Goal: Task Accomplishment & Management: Manage account settings

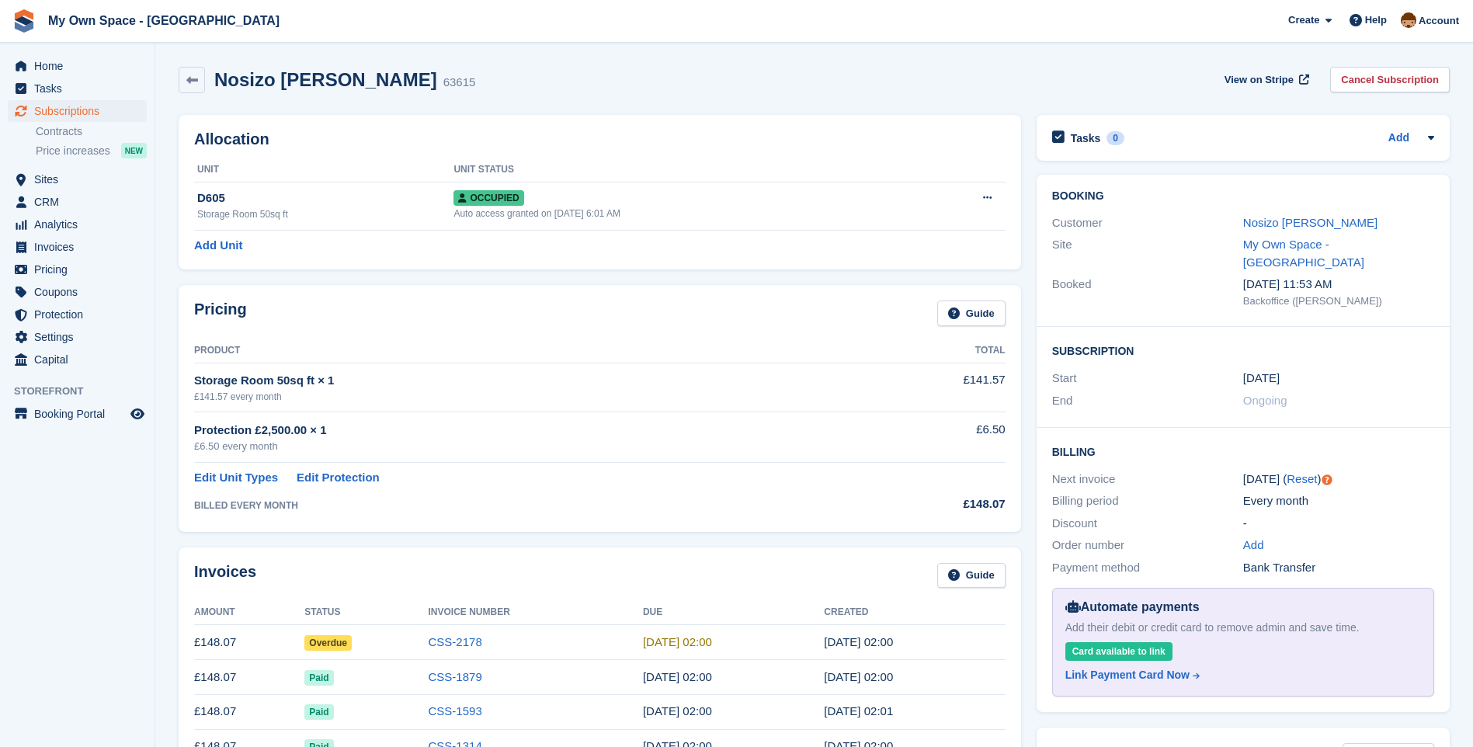
scroll to position [388, 0]
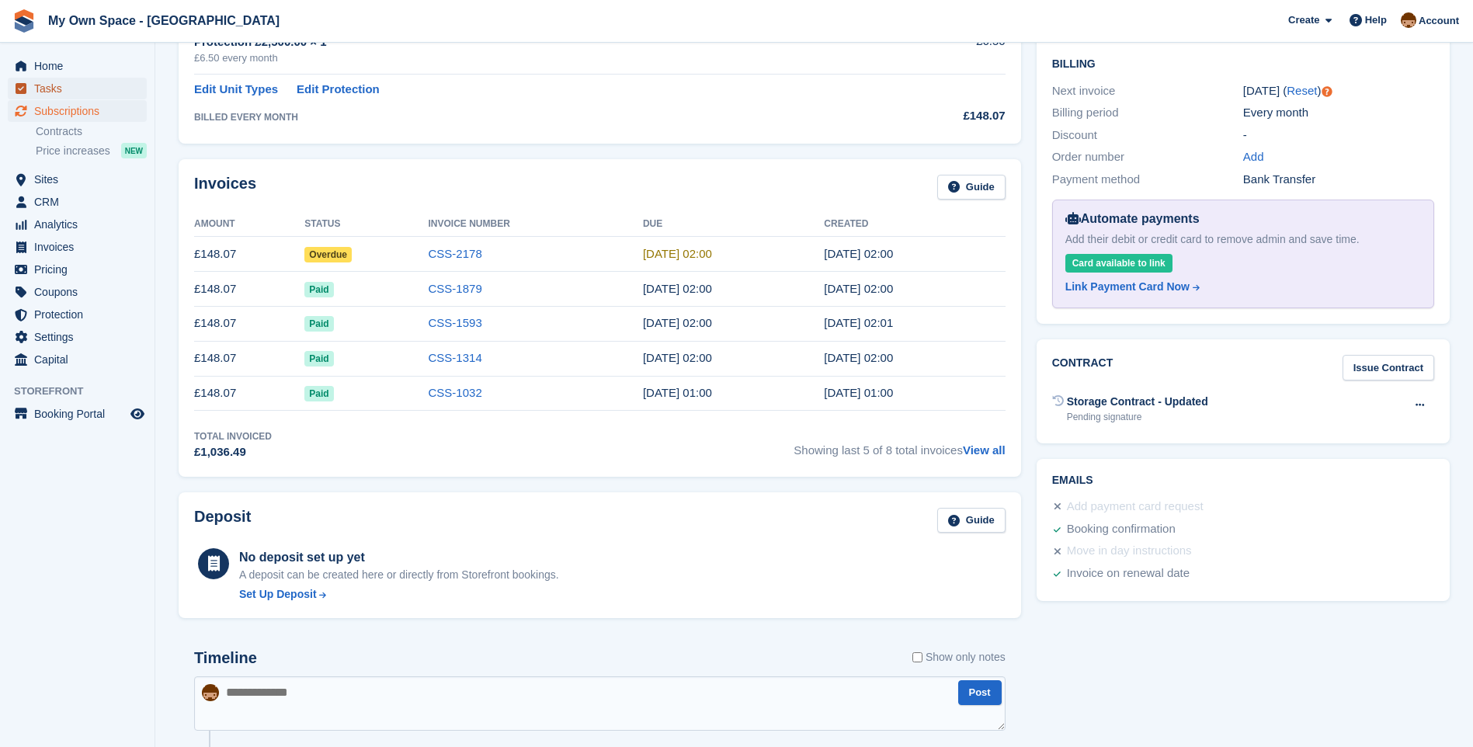
click at [50, 86] on span "Tasks" at bounding box center [80, 89] width 93 height 22
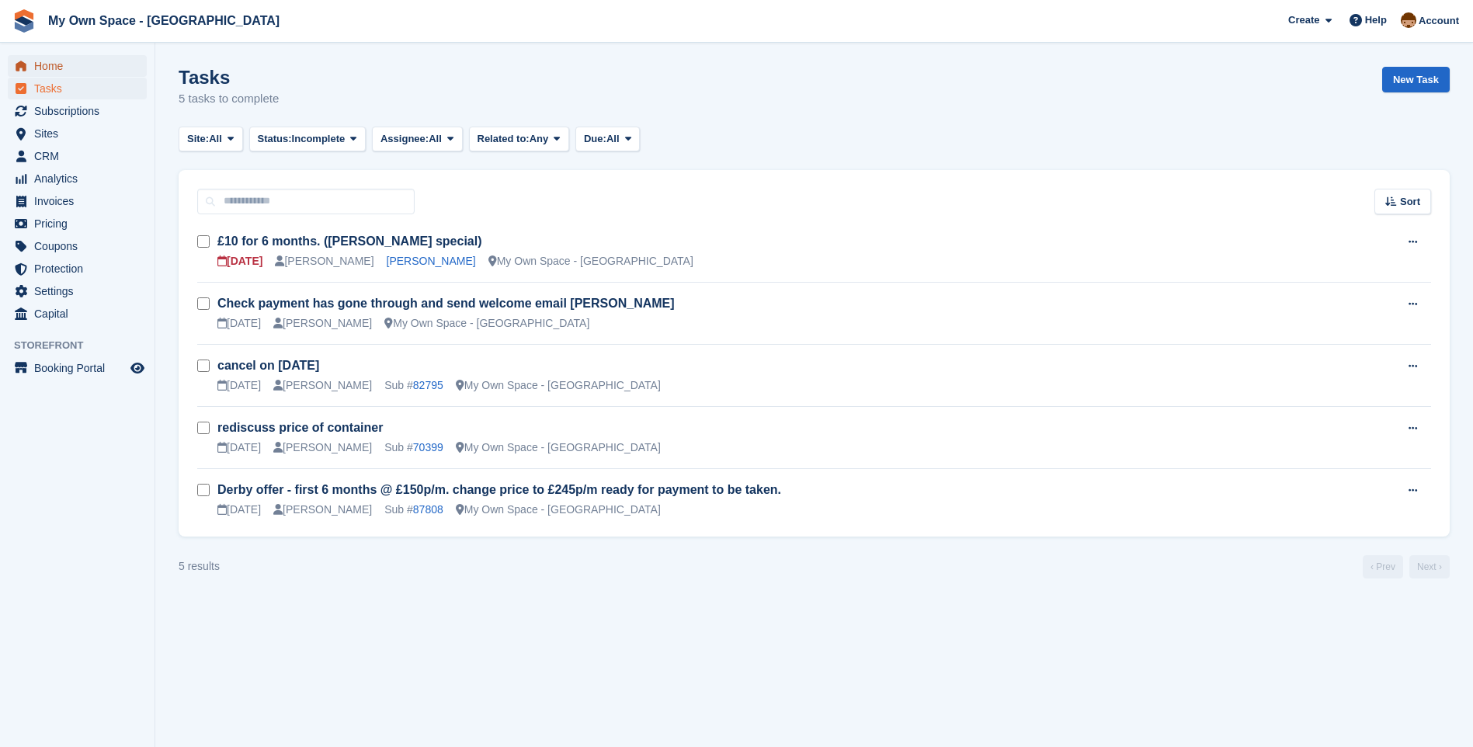
click at [34, 65] on span "Home" at bounding box center [80, 66] width 93 height 22
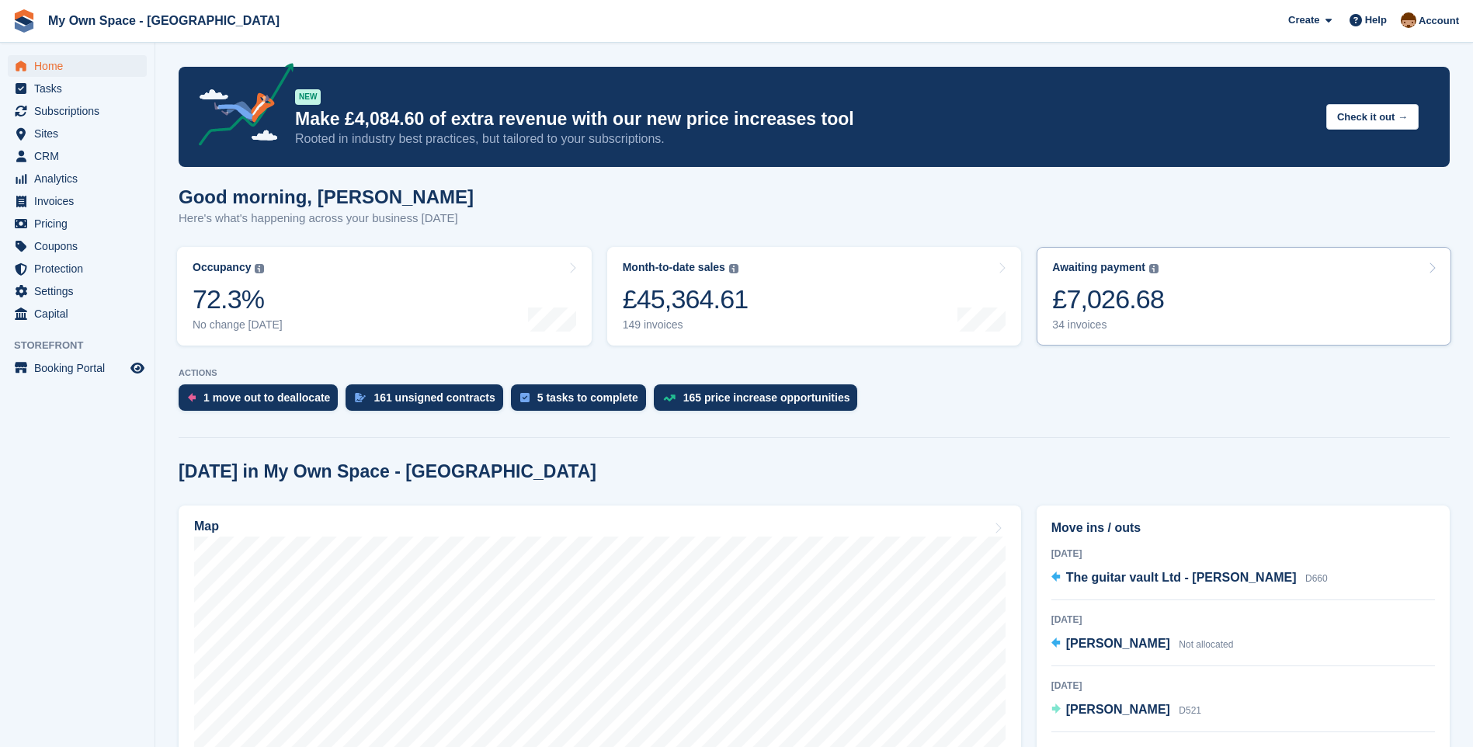
click at [1077, 325] on div "34 invoices" at bounding box center [1108, 324] width 112 height 13
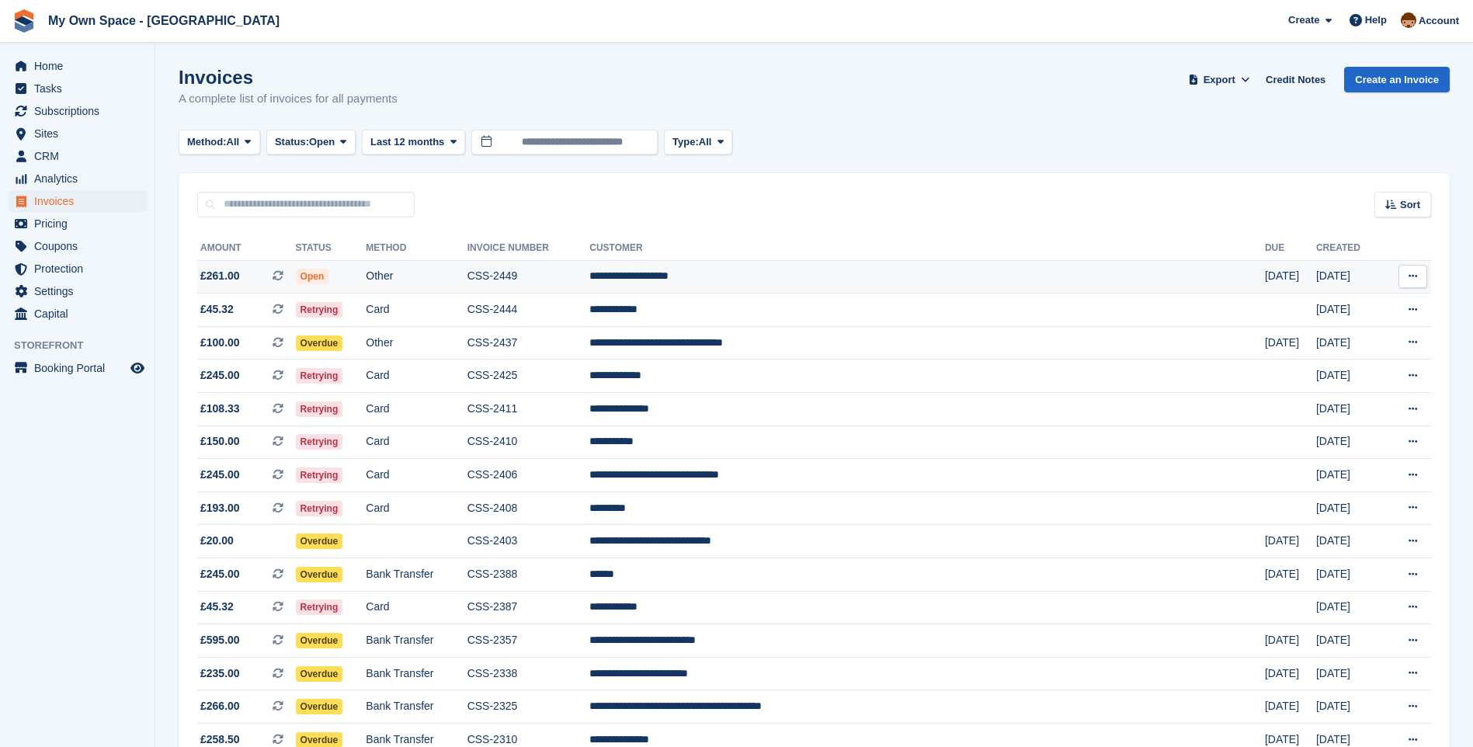
click at [580, 277] on td "CSS-2449" at bounding box center [529, 276] width 123 height 33
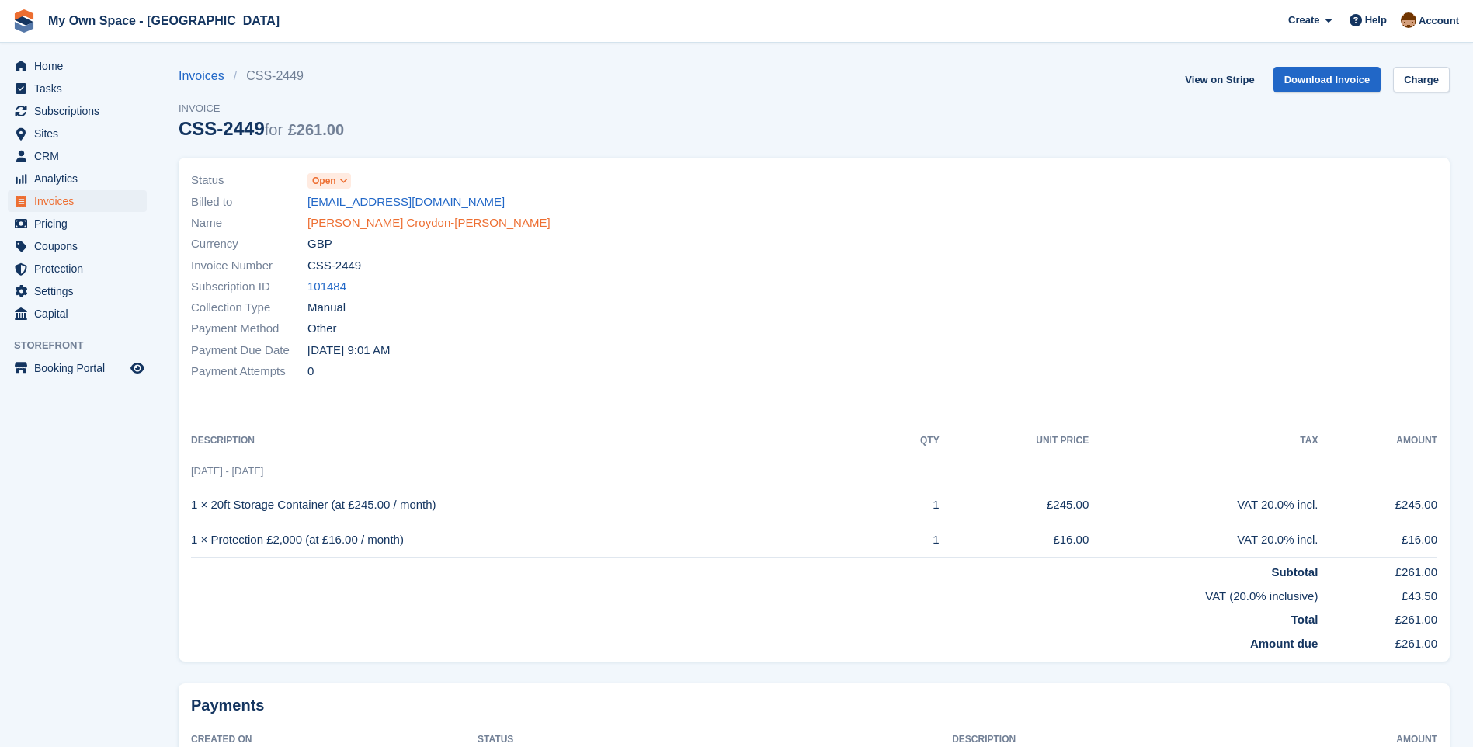
click at [391, 231] on link "Simon Croydon-Fowler" at bounding box center [429, 223] width 243 height 18
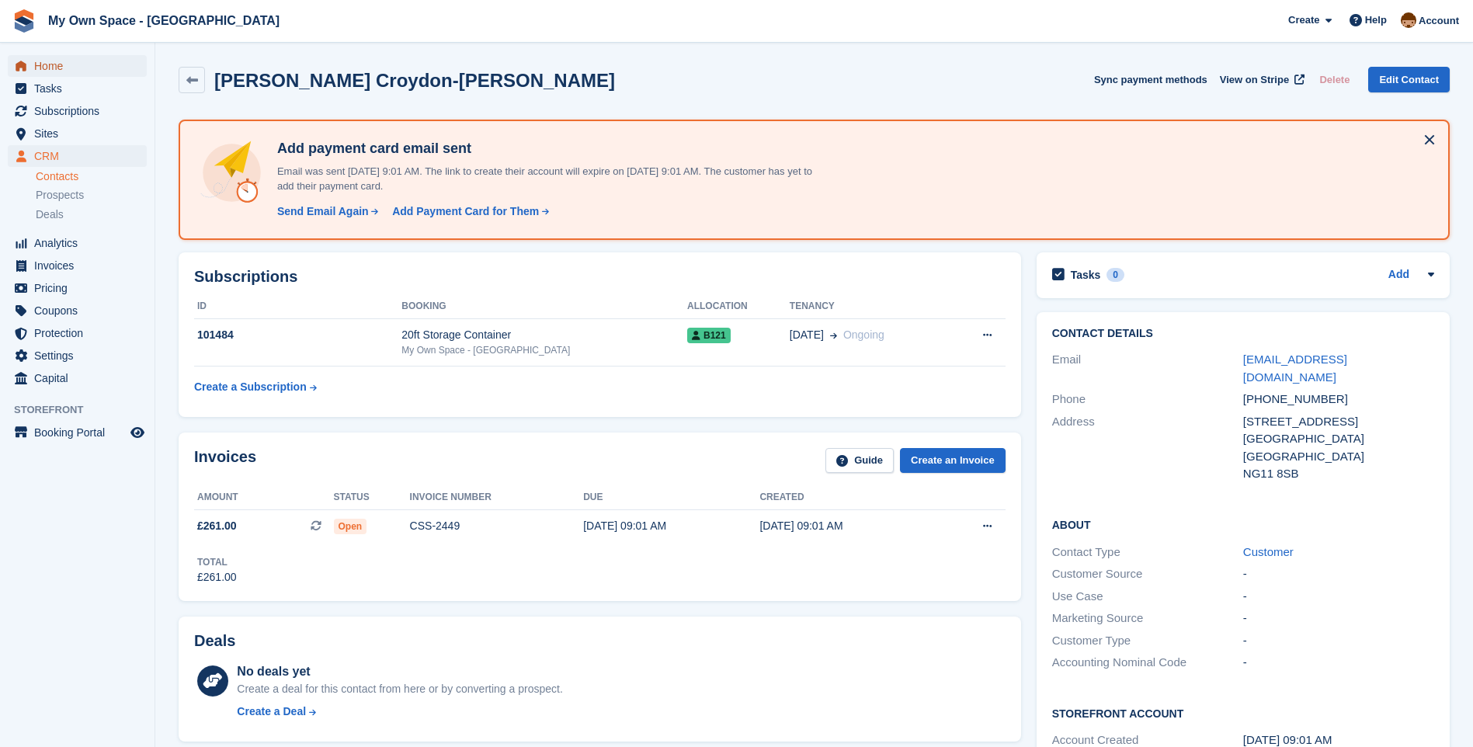
click at [67, 71] on span "Home" at bounding box center [80, 66] width 93 height 22
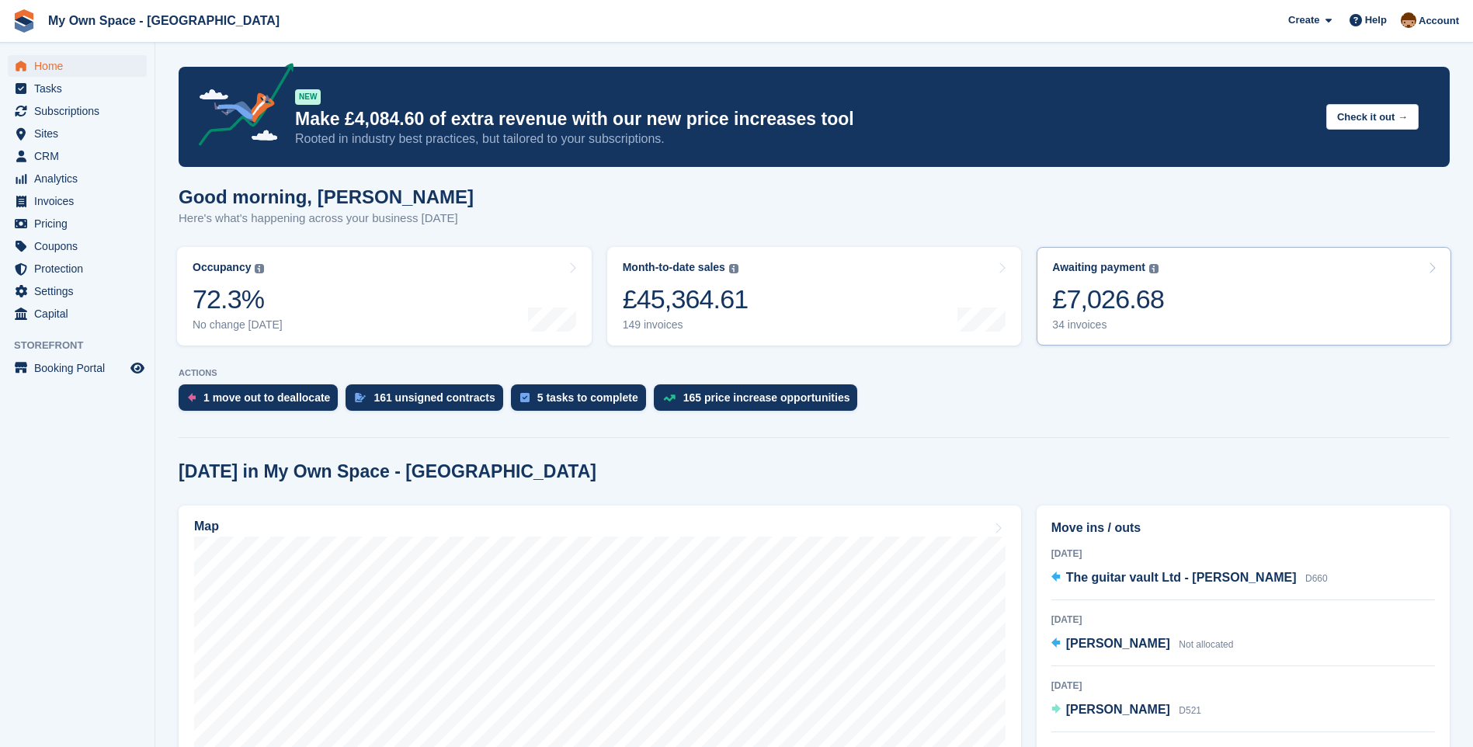
click at [1085, 329] on div "34 invoices" at bounding box center [1108, 324] width 112 height 13
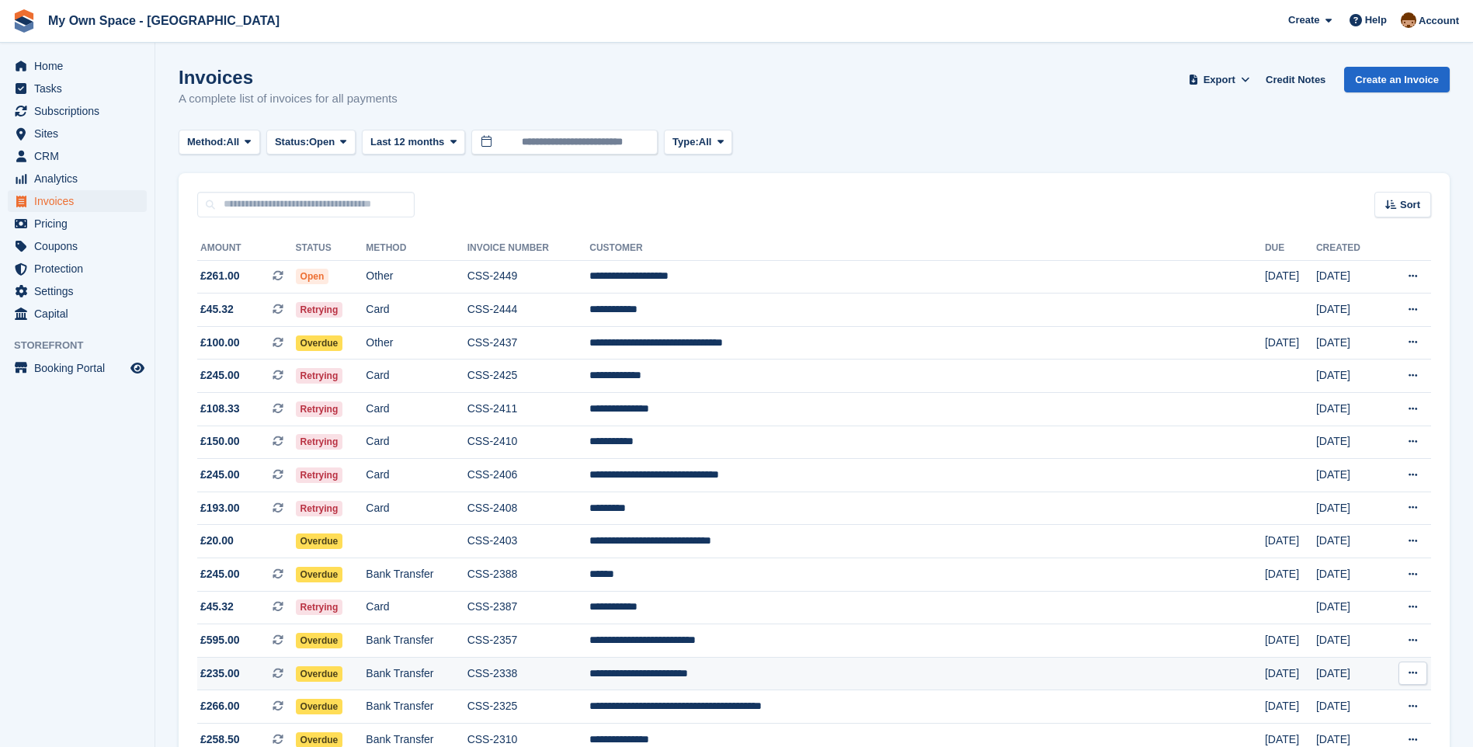
click at [746, 664] on td "**********" at bounding box center [928, 673] width 676 height 33
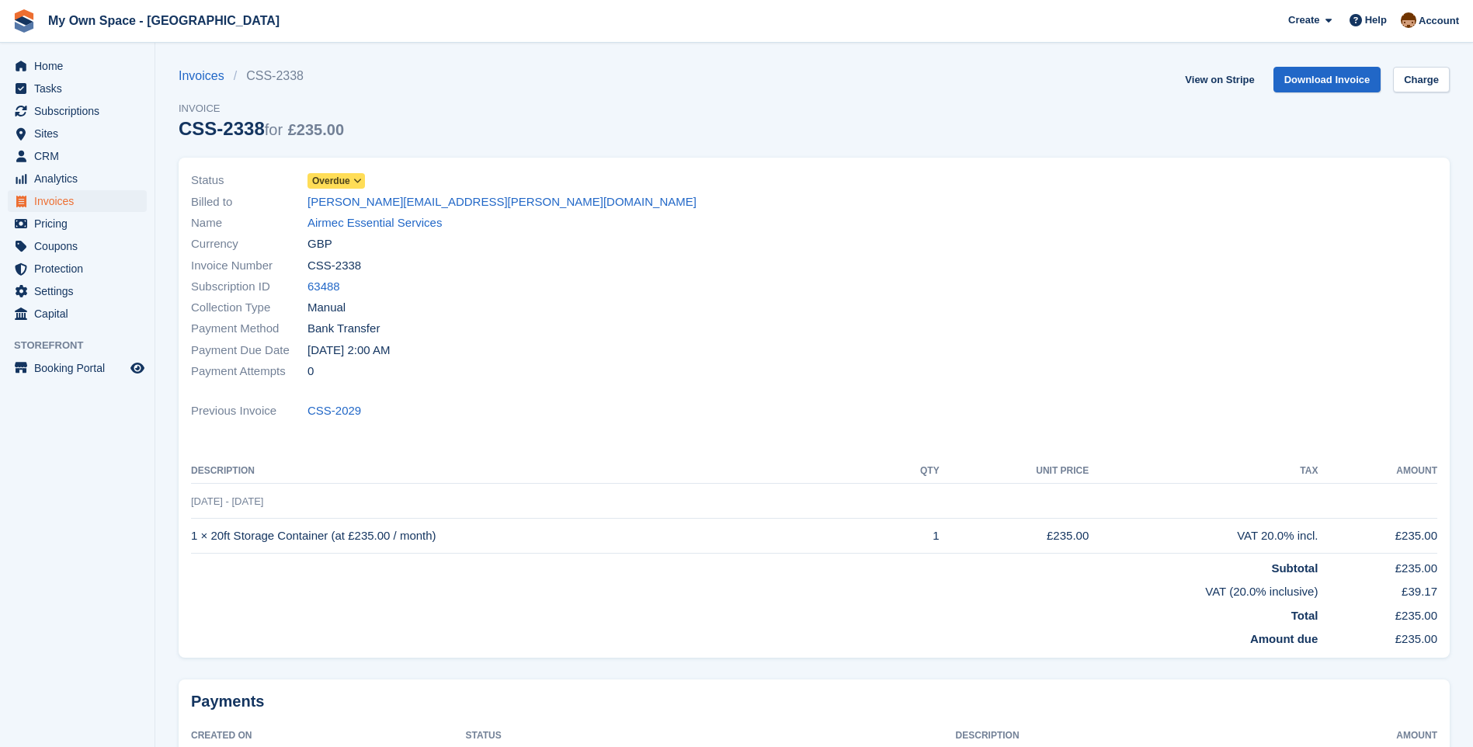
click at [357, 181] on icon at bounding box center [357, 180] width 9 height 9
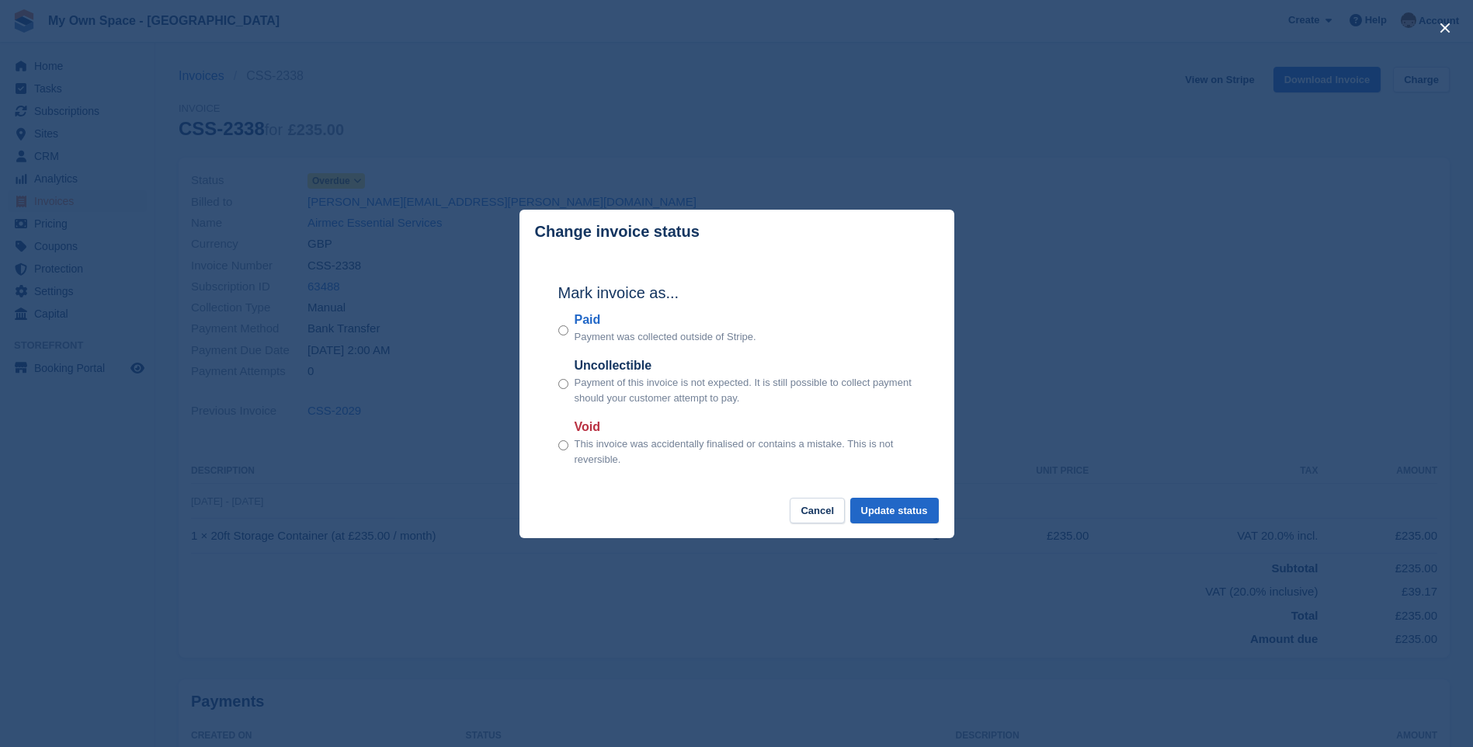
drag, startPoint x: 707, startPoint y: 416, endPoint x: 743, endPoint y: 490, distance: 82.3
click at [743, 490] on div "Mark invoice as... Paid Payment was collected outside of Stripe. Uncollectible …" at bounding box center [737, 376] width 388 height 245
drag, startPoint x: 743, startPoint y: 490, endPoint x: 657, endPoint y: 495, distance: 86.3
click at [657, 495] on div "Mark invoice as... Paid Payment was collected outside of Stripe. Uncollectible …" at bounding box center [737, 376] width 388 height 245
click at [888, 516] on button "Update status" at bounding box center [895, 511] width 89 height 26
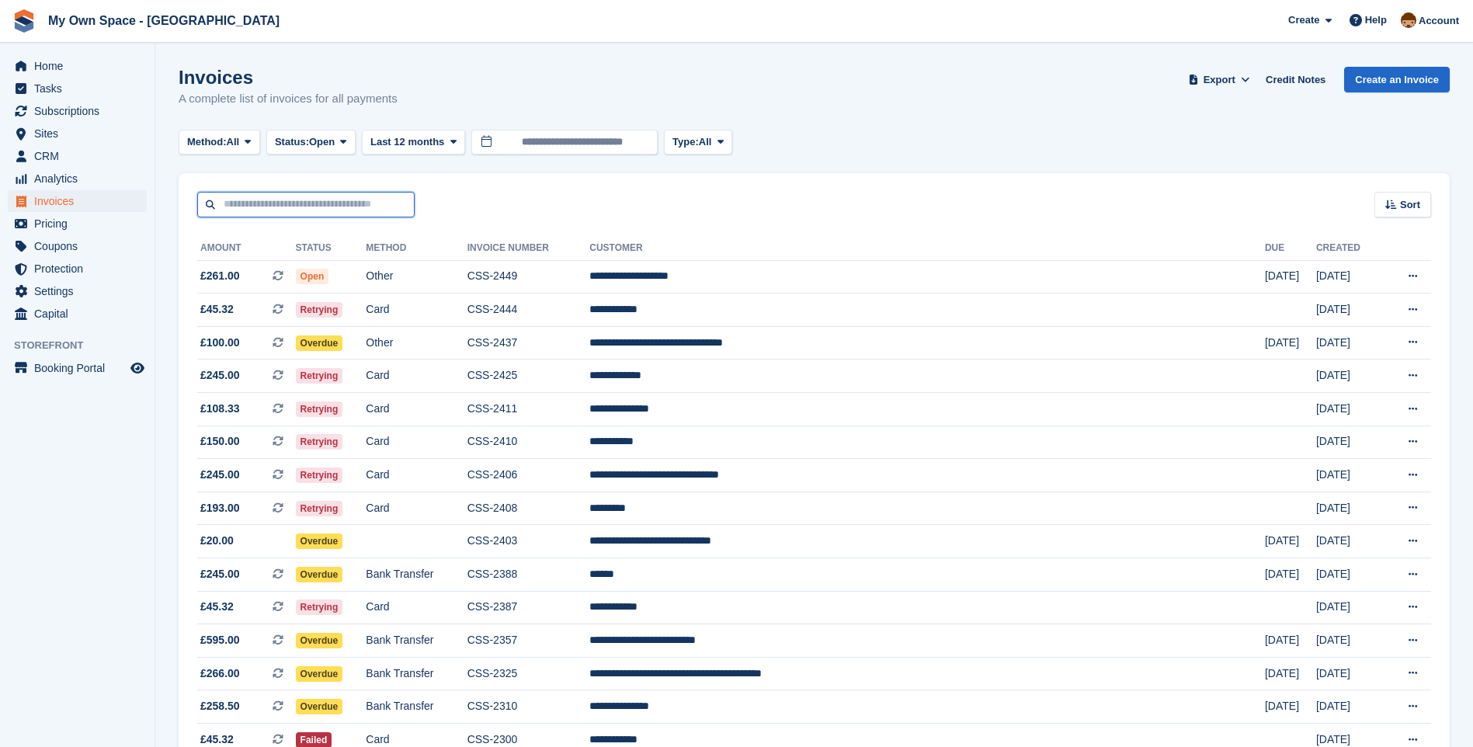
click at [294, 201] on input "text" at bounding box center [305, 205] width 217 height 26
type input "*****"
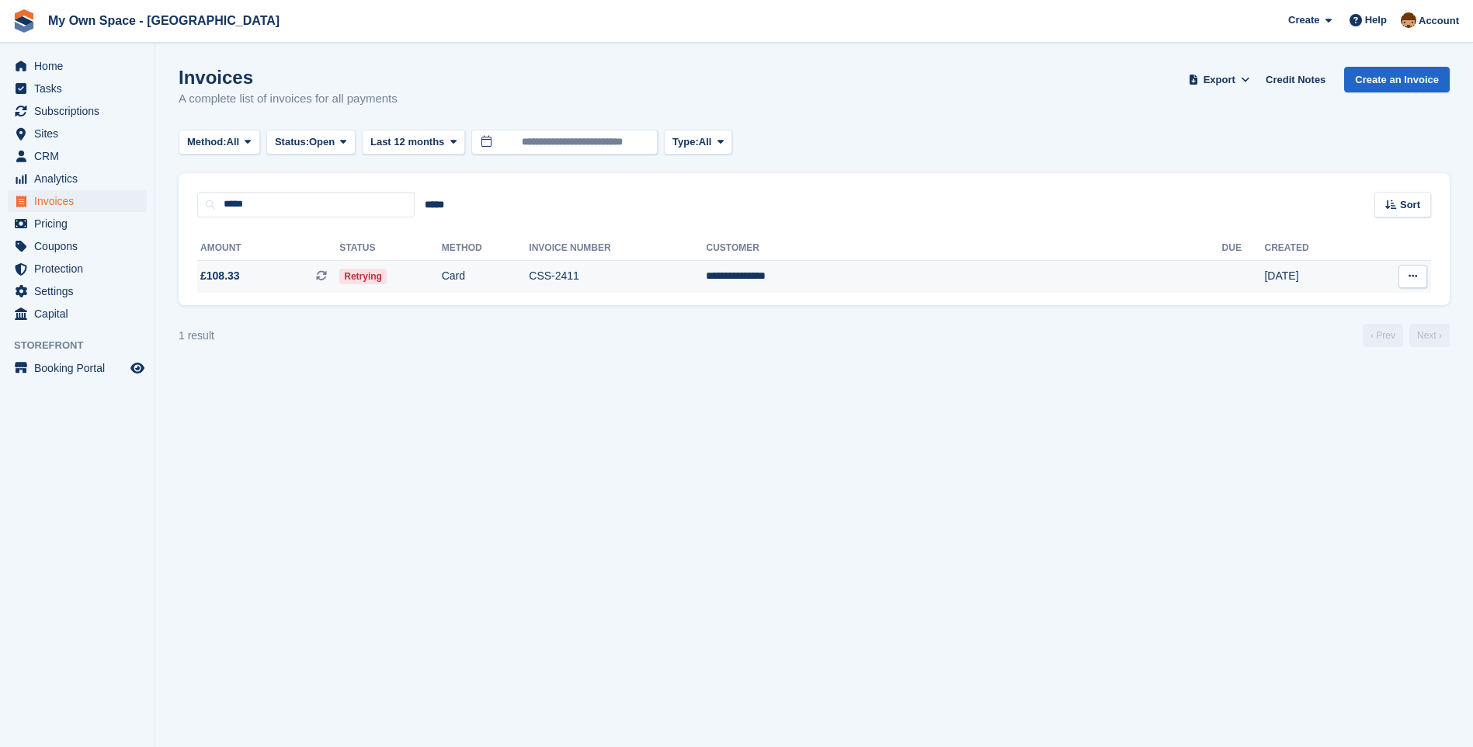
click at [387, 278] on span "Retrying" at bounding box center [362, 277] width 47 height 16
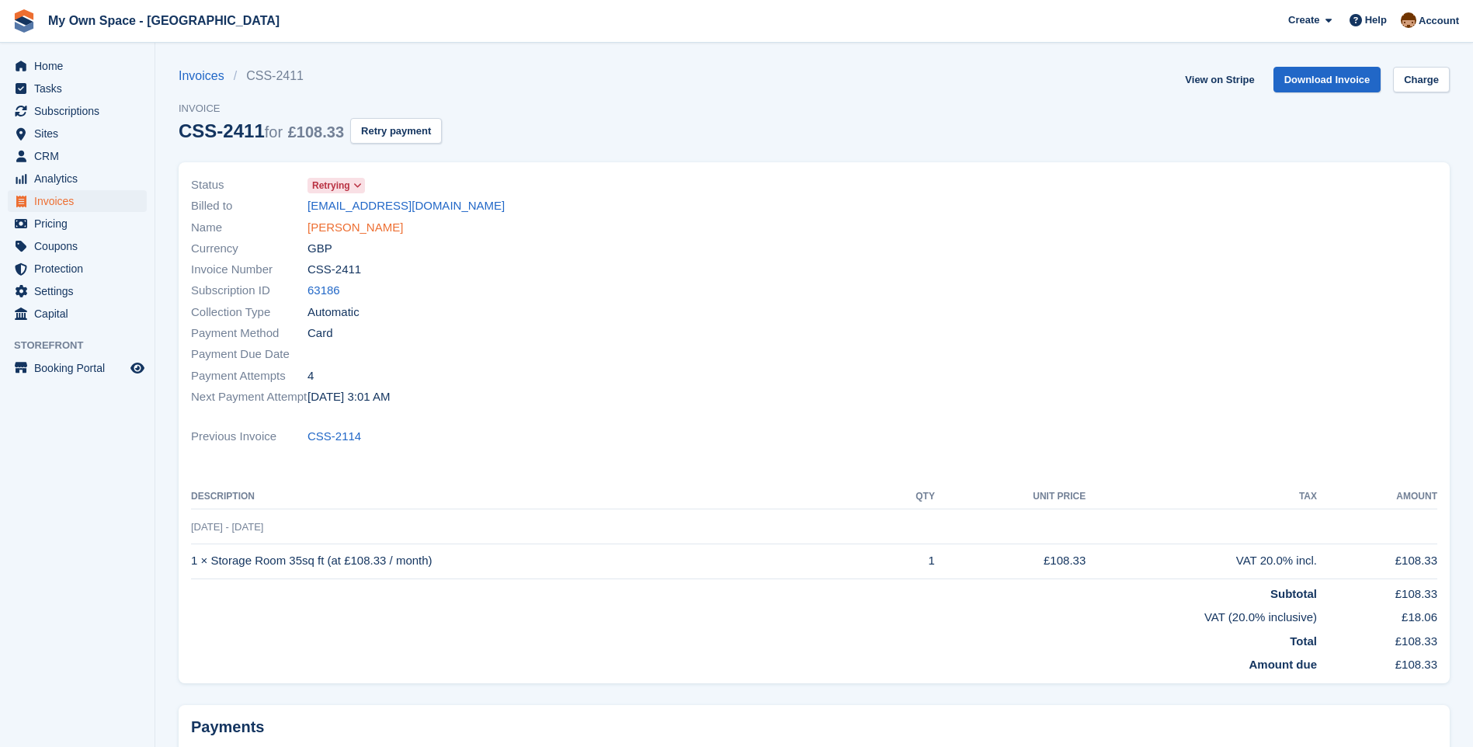
drag, startPoint x: 342, startPoint y: 229, endPoint x: 350, endPoint y: 229, distance: 8.5
click at [344, 228] on link "[PERSON_NAME]" at bounding box center [356, 228] width 96 height 18
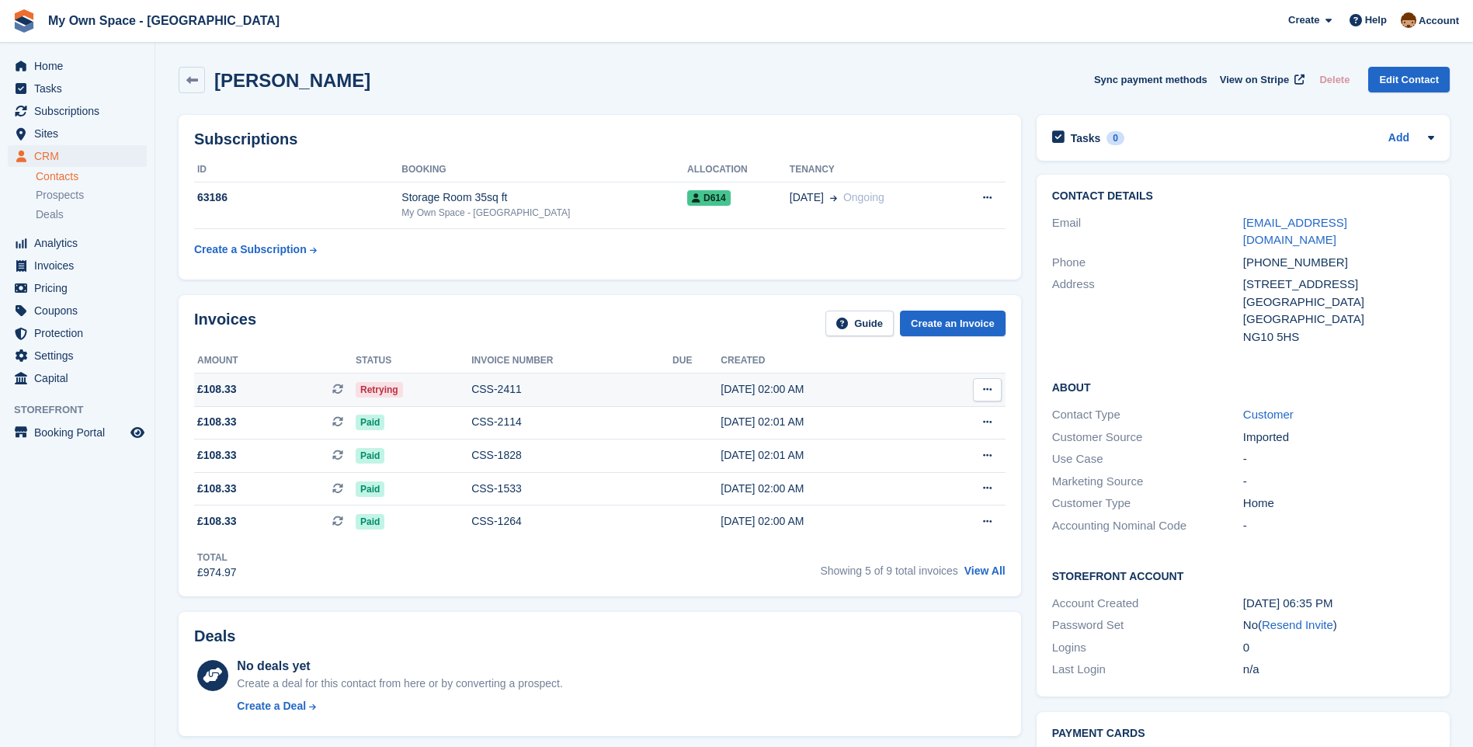
click at [475, 388] on div "CSS-2411" at bounding box center [571, 389] width 201 height 16
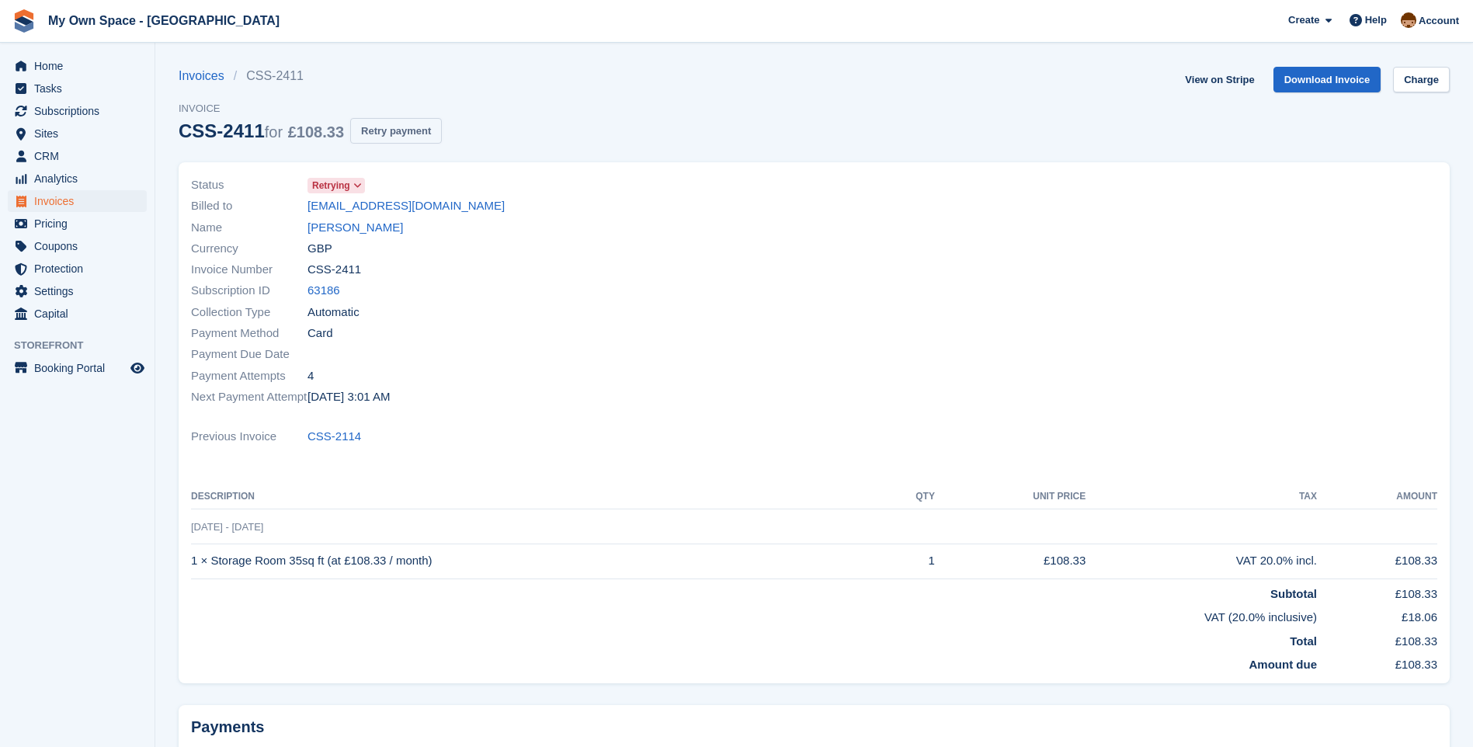
click at [389, 133] on button "Retry payment" at bounding box center [396, 131] width 92 height 26
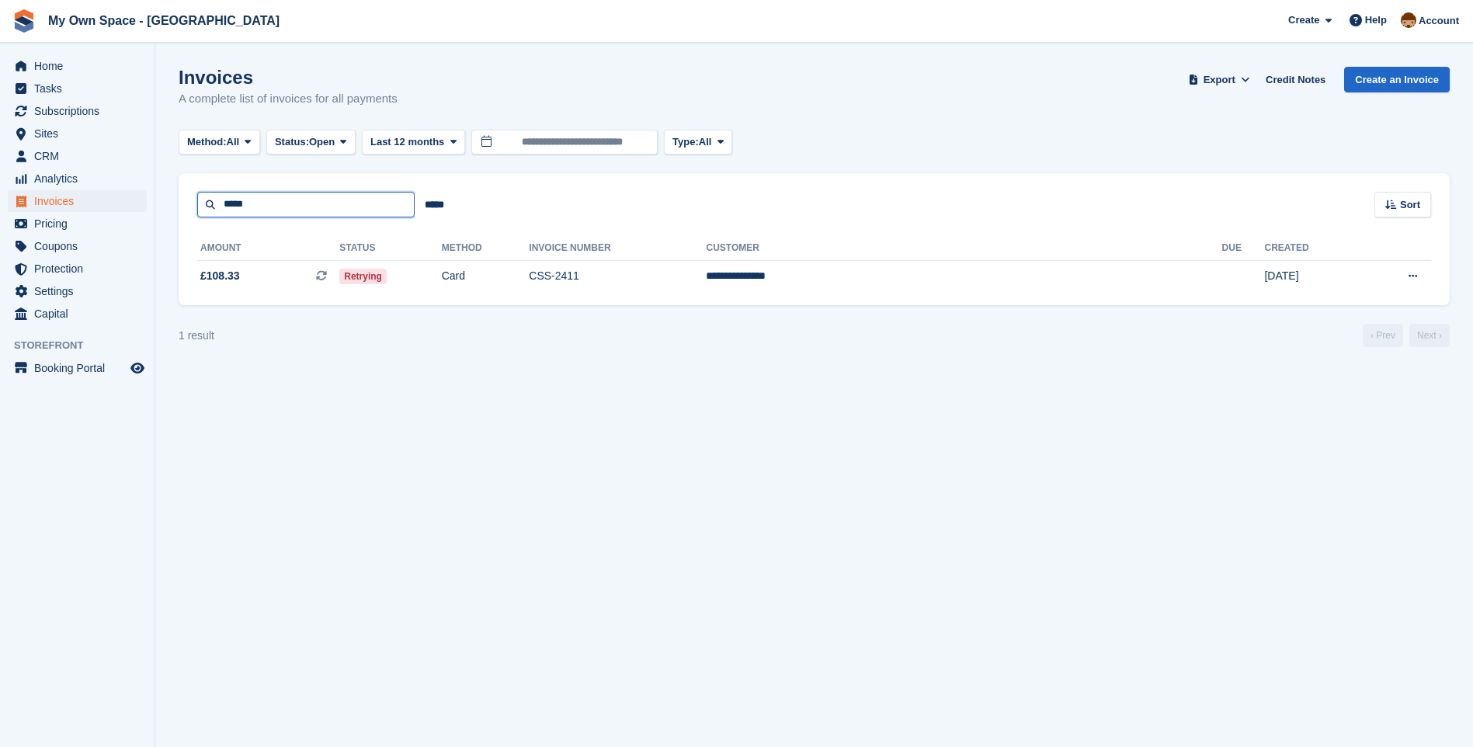
click at [258, 210] on input "*****" at bounding box center [305, 205] width 217 height 26
type input "*"
type input "*****"
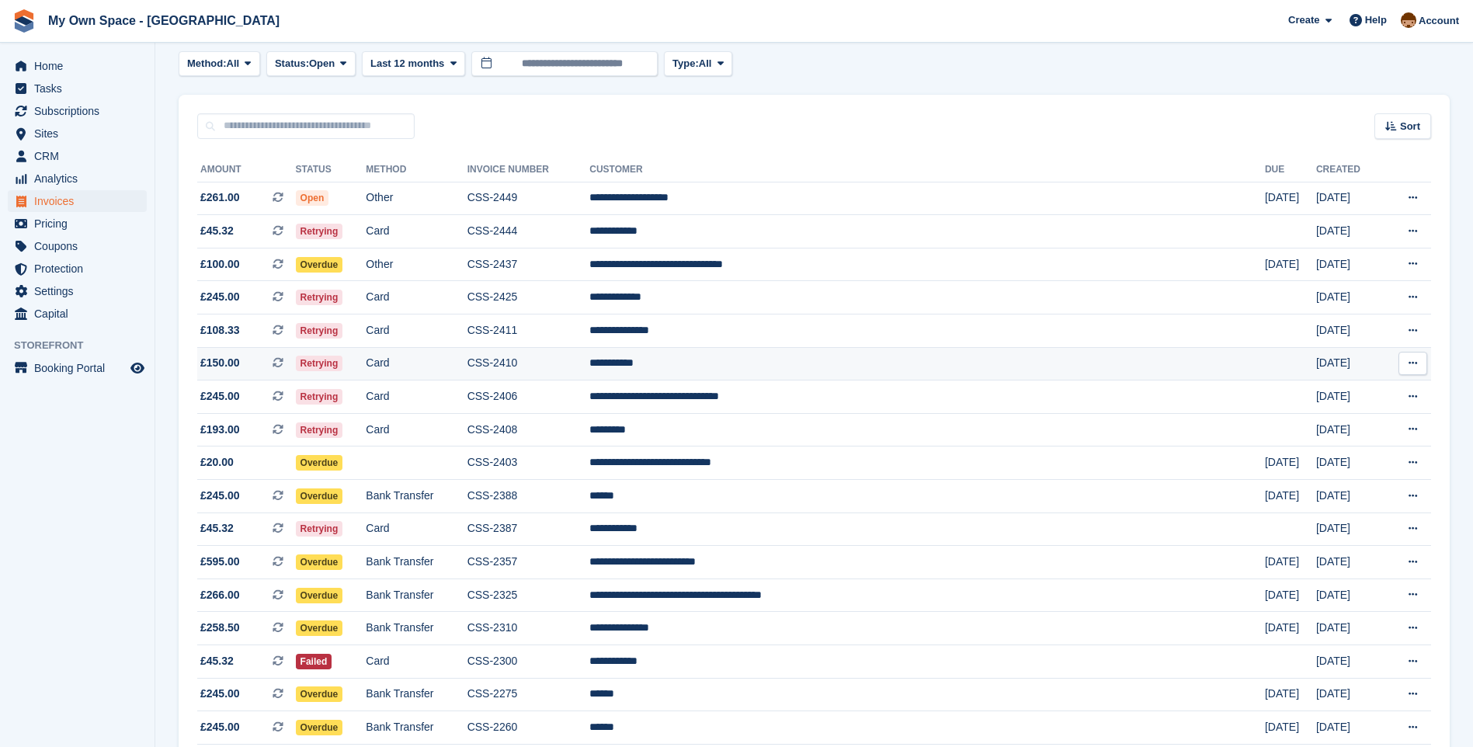
scroll to position [78, 0]
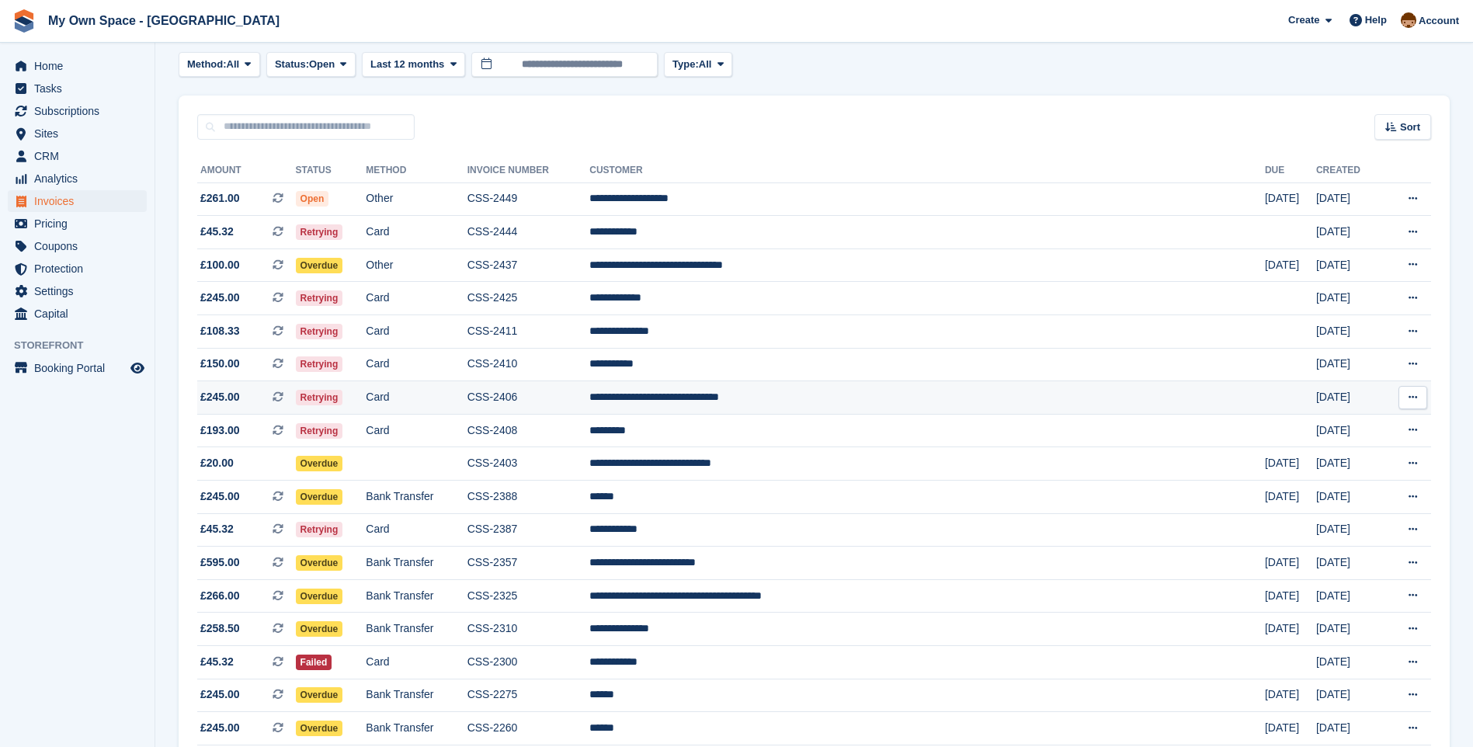
click at [440, 400] on td "Card" at bounding box center [416, 397] width 101 height 33
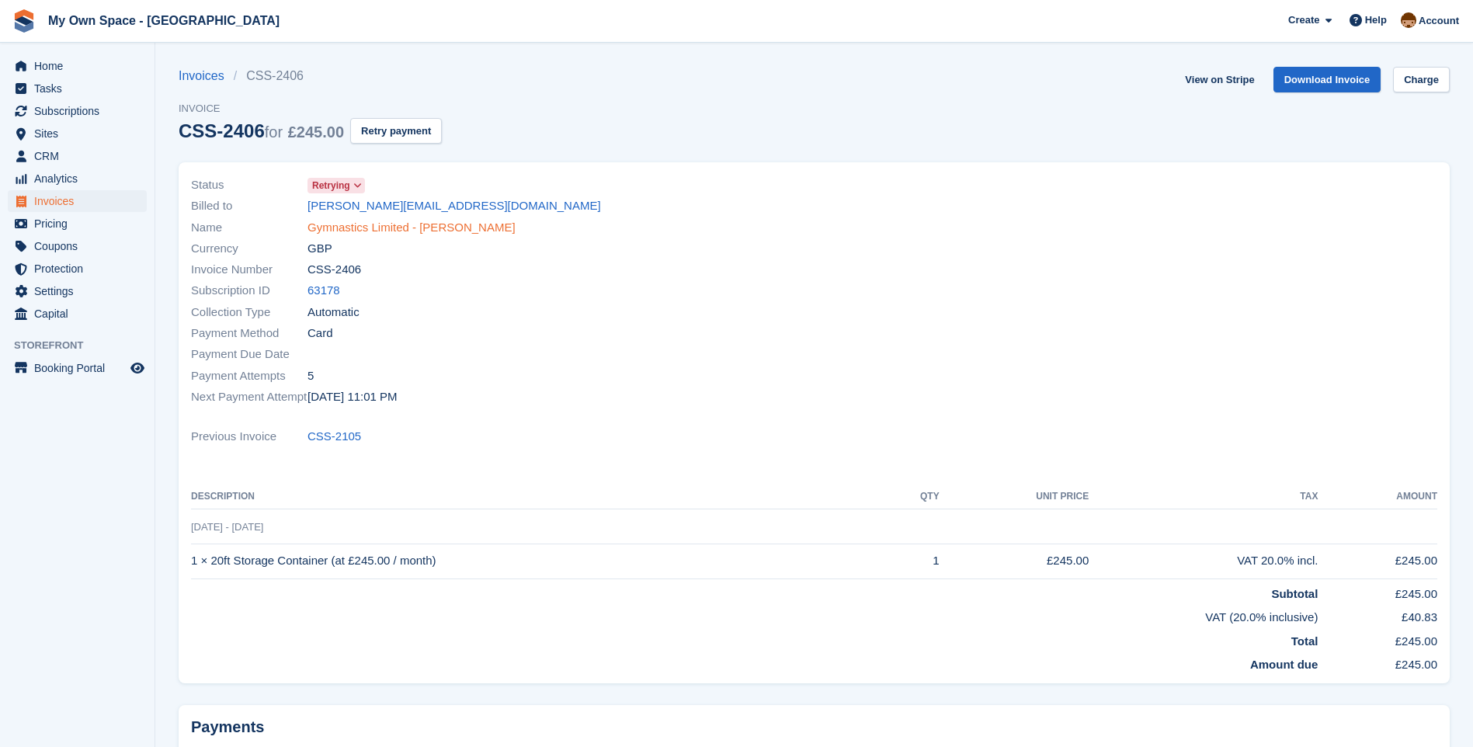
drag, startPoint x: 365, startPoint y: 224, endPoint x: 372, endPoint y: 235, distance: 12.9
click at [366, 224] on link "Gymnastics Limited - Nick Ruddock" at bounding box center [412, 228] width 208 height 18
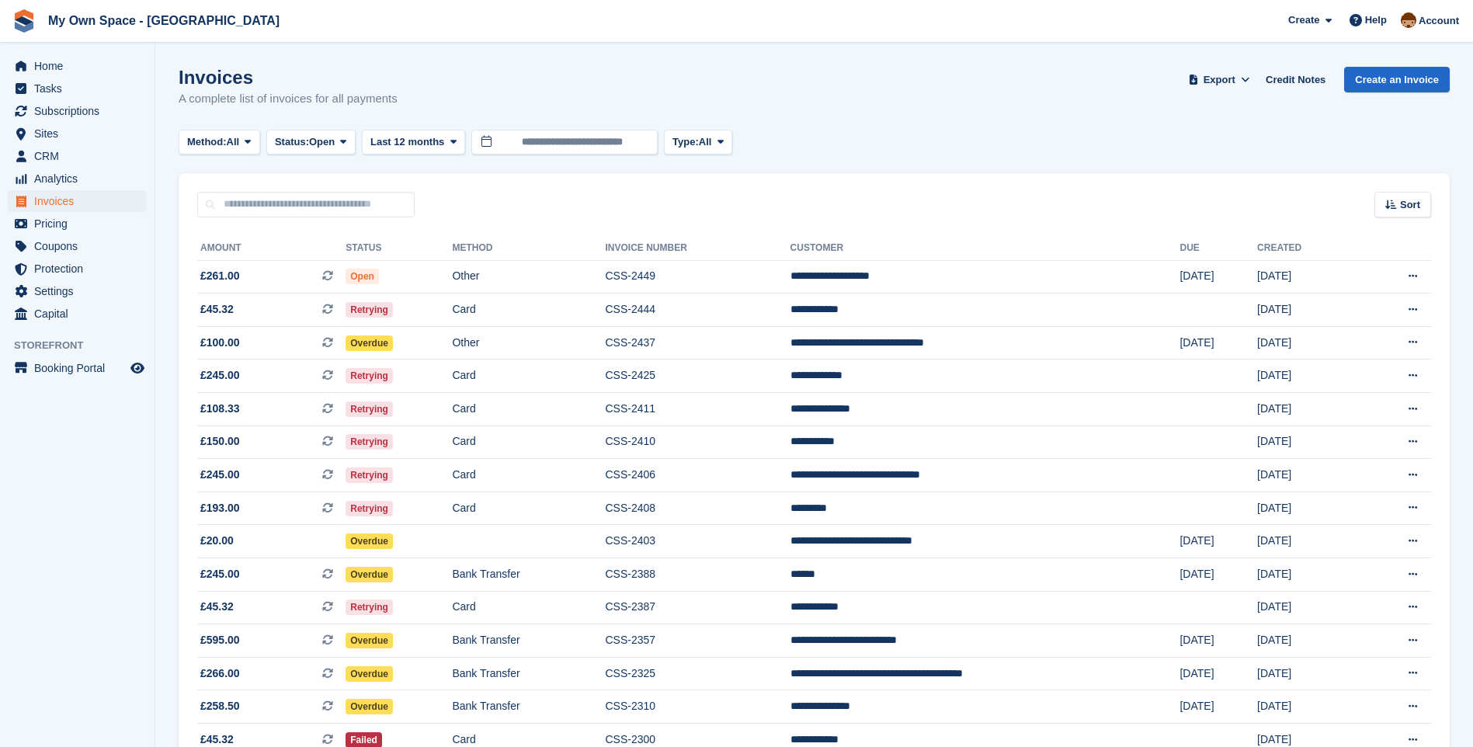
scroll to position [78, 0]
